Goal: Information Seeking & Learning: Check status

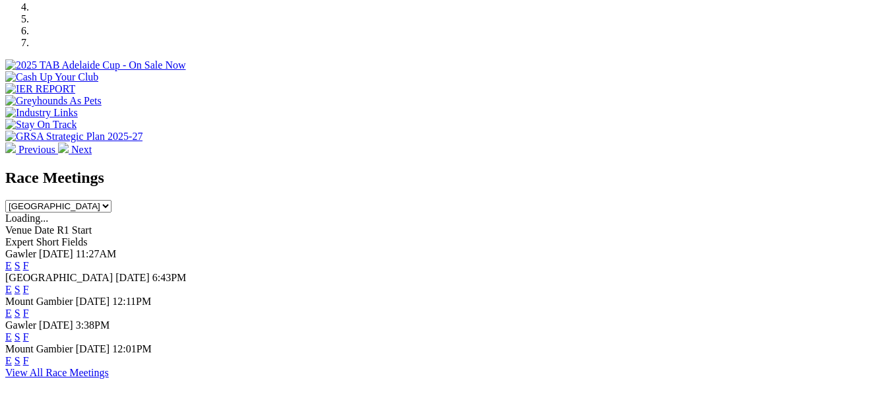
scroll to position [462, 0]
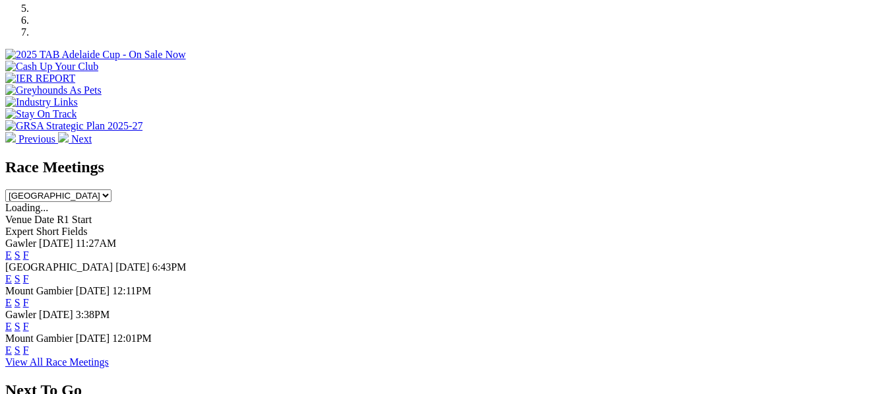
click at [12, 297] on link "E" at bounding box center [8, 302] width 7 height 11
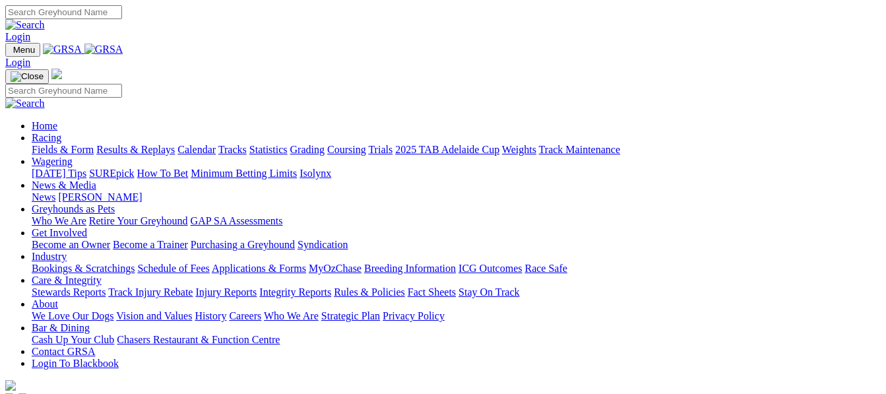
scroll to position [462, 0]
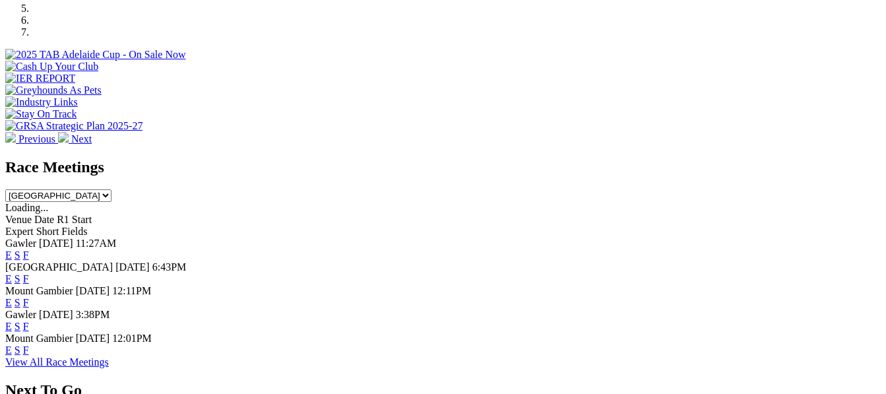
click at [20, 297] on link "S" at bounding box center [18, 302] width 6 height 11
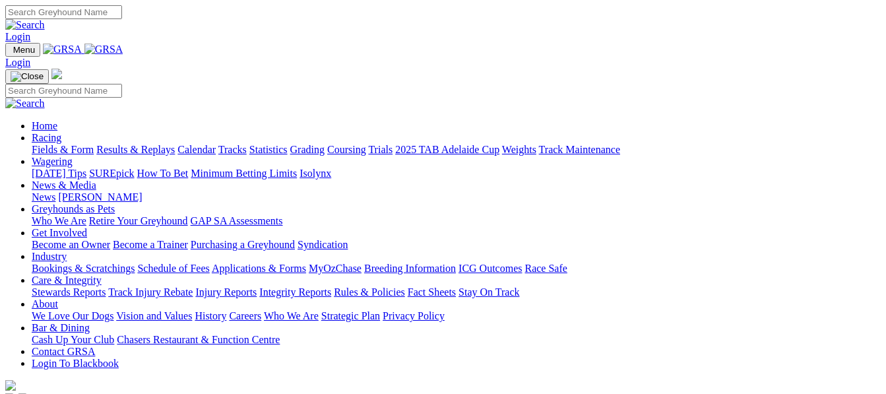
scroll to position [462, 0]
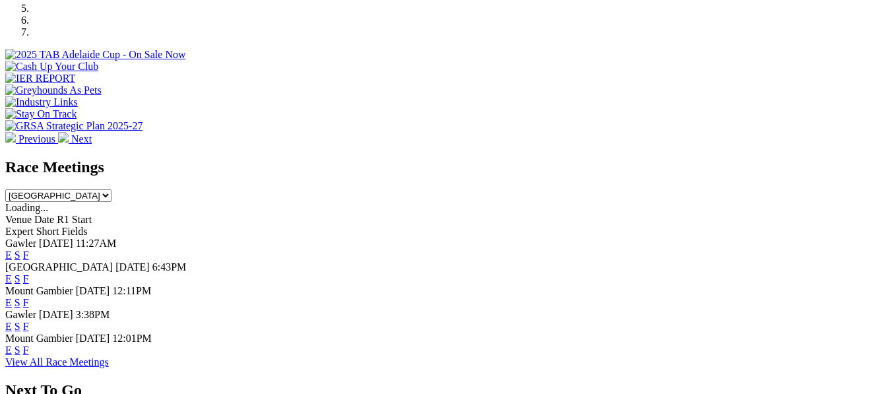
click at [29, 297] on link "F" at bounding box center [26, 302] width 6 height 11
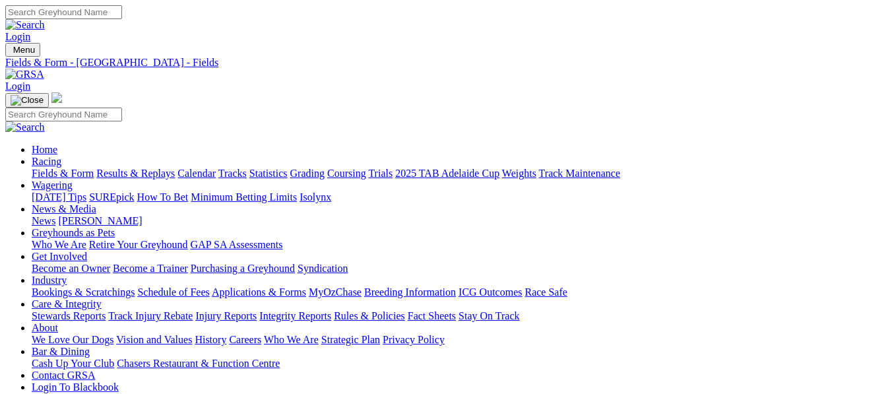
click at [151, 168] on link "Results & Replays" at bounding box center [135, 173] width 78 height 11
drag, startPoint x: 614, startPoint y: 166, endPoint x: 604, endPoint y: 171, distance: 10.9
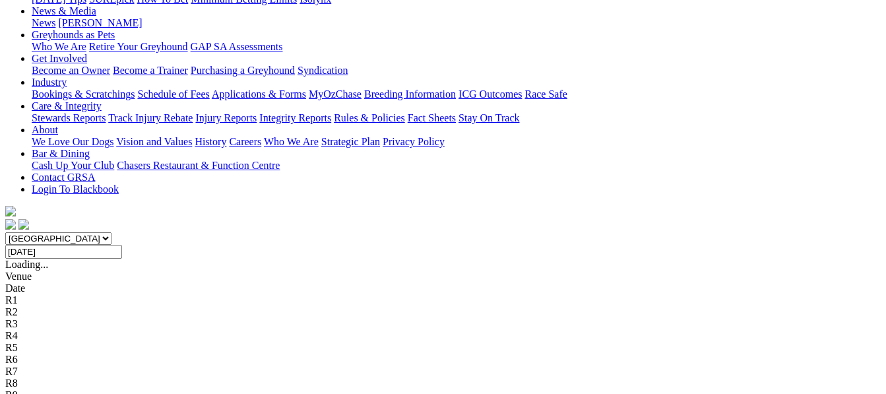
scroll to position [132, 0]
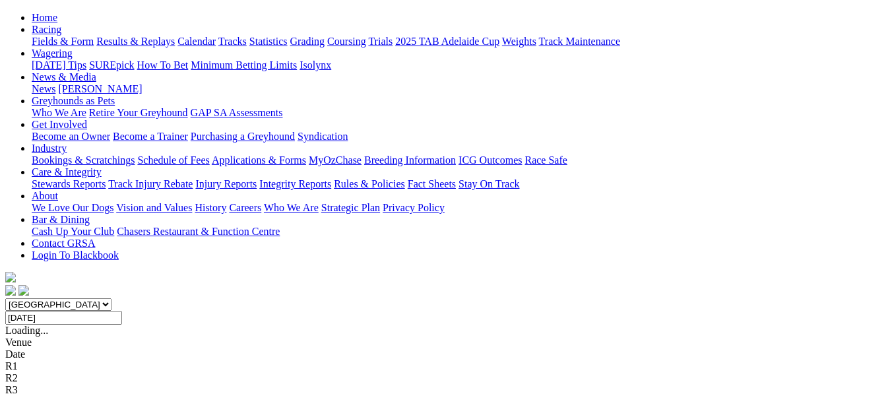
click at [111, 298] on select "South Australia New South Wales Northern Territory Queensland Tasmania Victoria…" at bounding box center [58, 304] width 106 height 13
click at [30, 298] on select "South Australia New South Wales Northern Territory Queensland Tasmania Victoria…" at bounding box center [58, 304] width 106 height 13
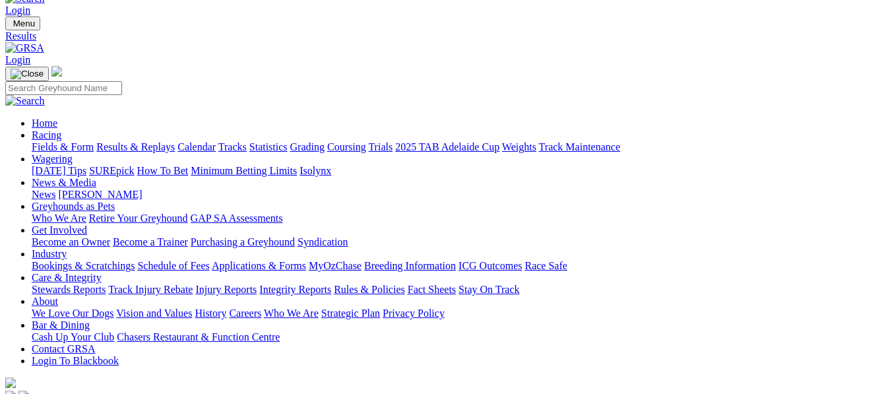
scroll to position [0, 0]
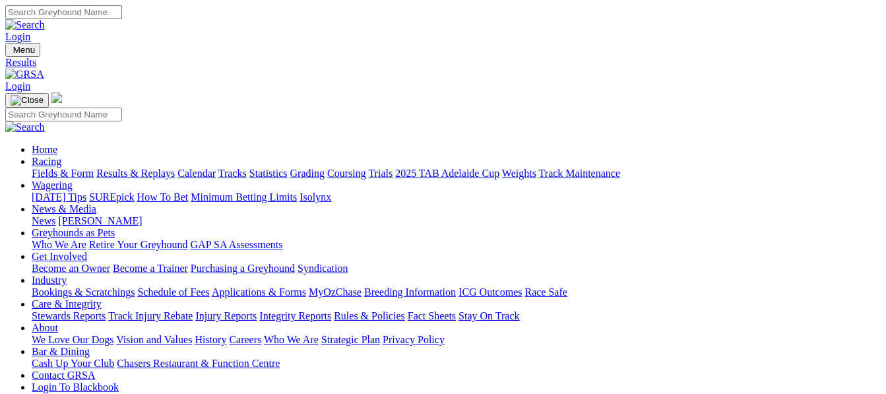
type input "[DATE]"
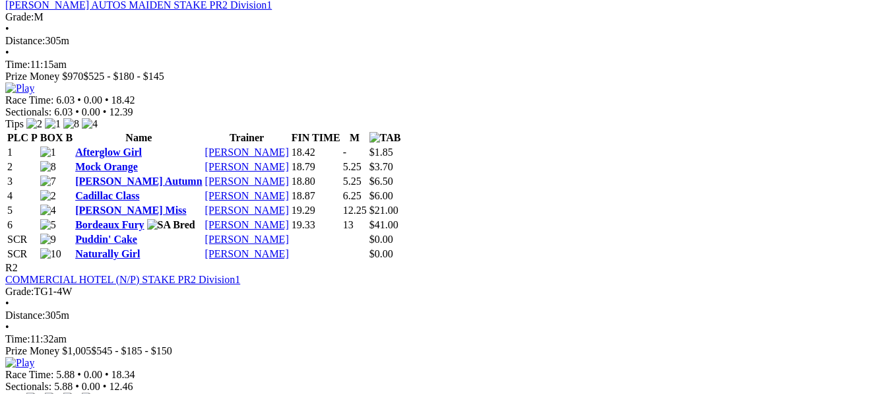
scroll to position [660, 0]
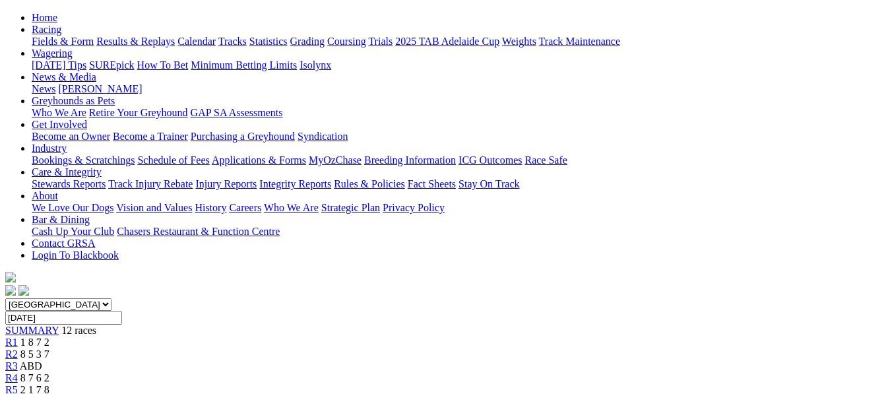
scroll to position [66, 0]
